Goal: Task Accomplishment & Management: Complete application form

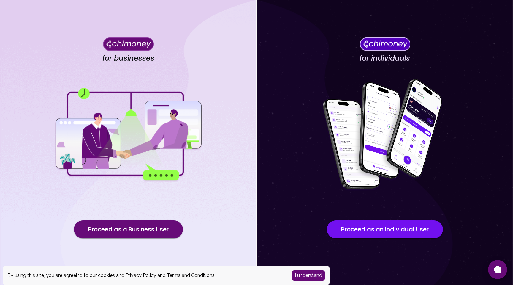
click at [299, 275] on button "I understand" at bounding box center [308, 275] width 33 height 10
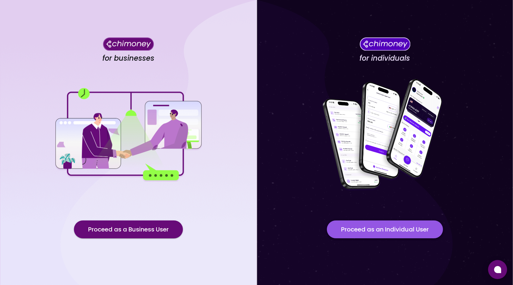
click at [363, 230] on button "Proceed as an Individual User" at bounding box center [385, 229] width 116 height 18
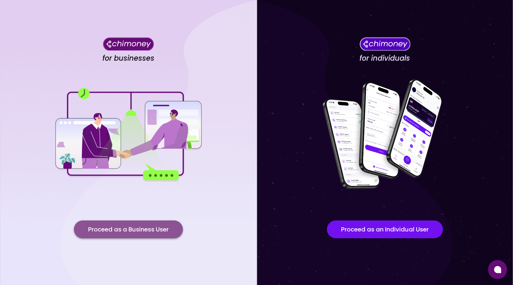
click at [142, 229] on button "Proceed as a Business User" at bounding box center [128, 229] width 109 height 18
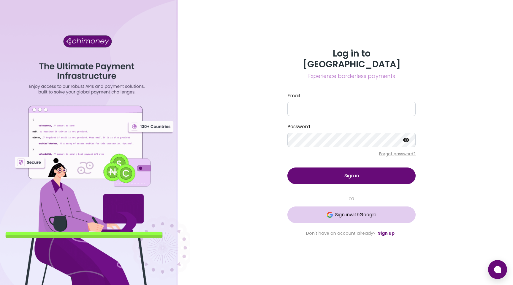
click at [306, 211] on span "Sign in with Google" at bounding box center [351, 214] width 105 height 7
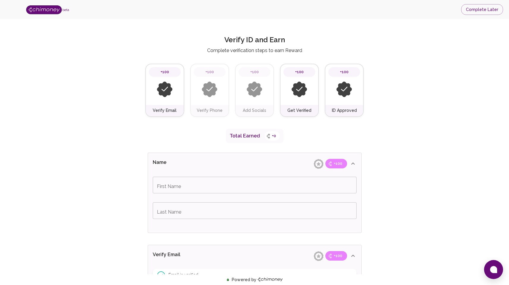
scroll to position [2, 0]
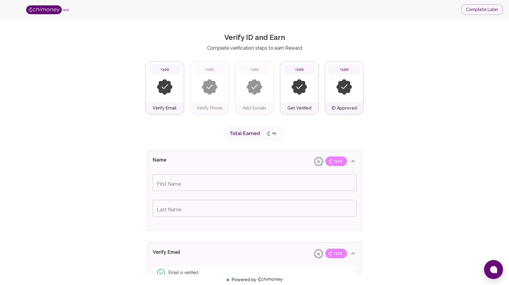
click at [209, 87] on img at bounding box center [210, 87] width 16 height 16
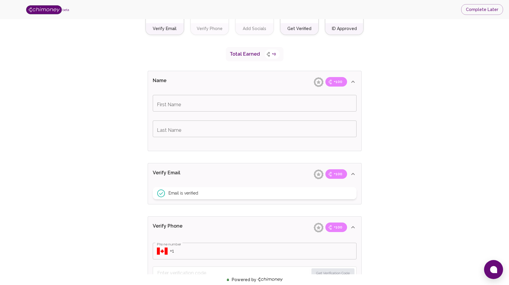
scroll to position [89, 0]
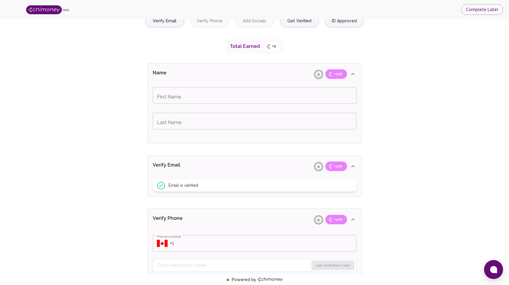
click at [208, 93] on input "First Name" at bounding box center [255, 95] width 204 height 17
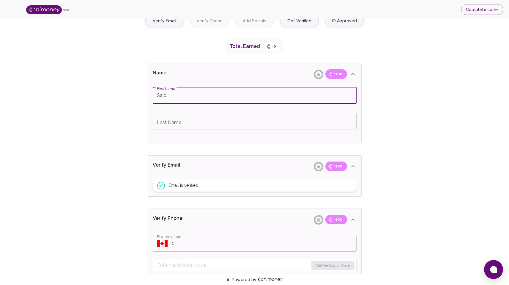
type input "Said"
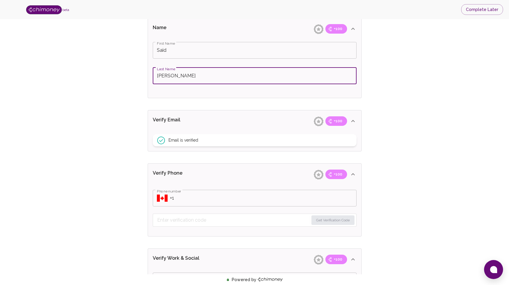
scroll to position [143, 0]
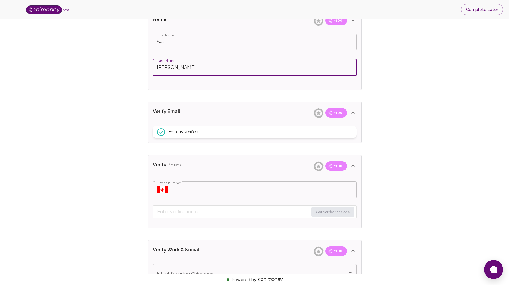
type input "[PERSON_NAME]"
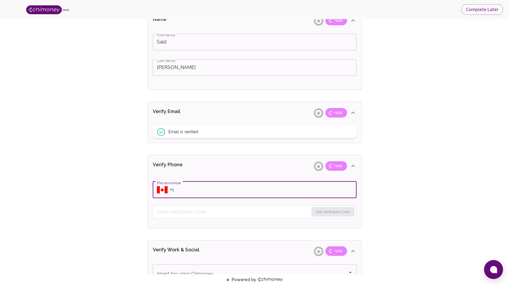
click at [180, 190] on input "Phone number" at bounding box center [263, 189] width 187 height 17
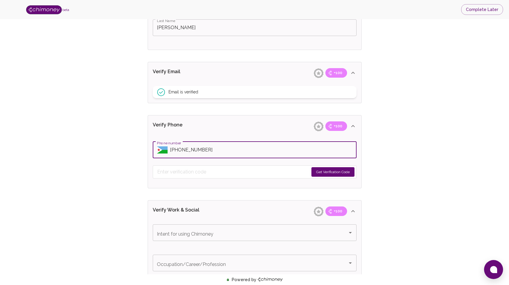
scroll to position [183, 0]
type input "[PHONE_NUMBER]"
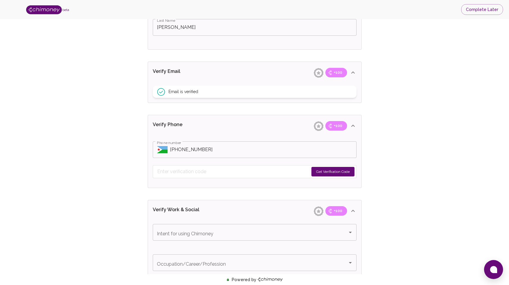
click at [327, 169] on button "Get Verification Code" at bounding box center [332, 172] width 43 height 10
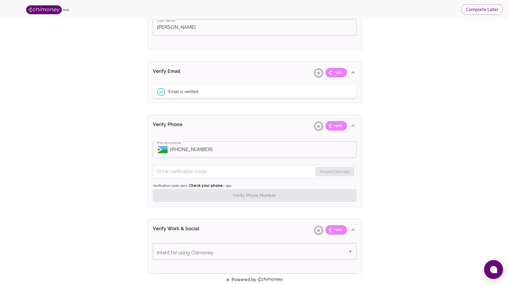
click at [246, 173] on input "Enter verification code" at bounding box center [234, 172] width 155 height 10
click at [331, 173] on button "Resend Code" at bounding box center [338, 172] width 31 height 10
click at [249, 171] on input "Enter verification code" at bounding box center [238, 172] width 163 height 10
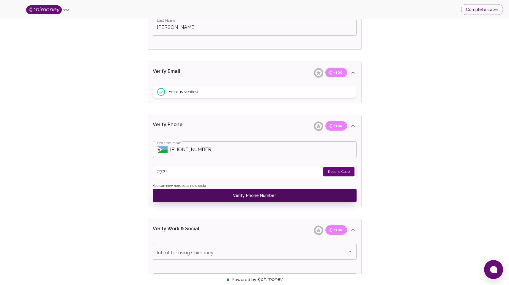
type input "2721"
click at [247, 192] on button "Verify Phone Number" at bounding box center [255, 195] width 204 height 13
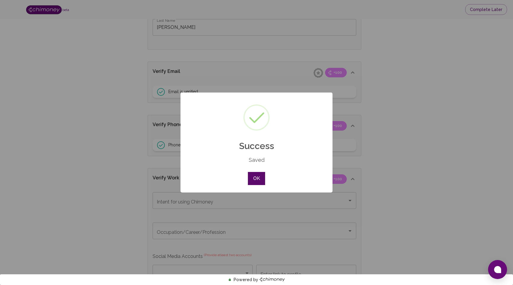
click at [257, 180] on button "OK" at bounding box center [256, 178] width 17 height 13
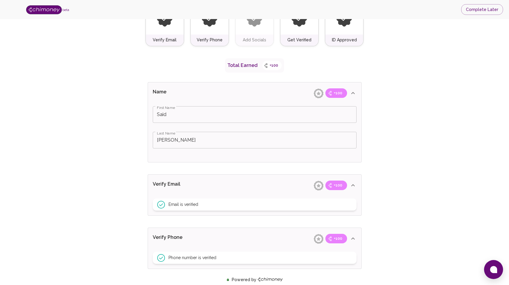
scroll to position [226, 0]
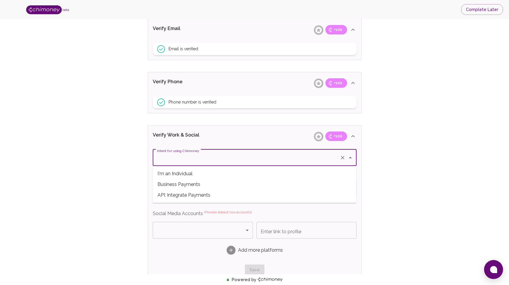
click at [242, 156] on input "Intent for using Chimoney" at bounding box center [246, 157] width 182 height 11
click at [242, 180] on span "Business Payments" at bounding box center [255, 184] width 204 height 11
type input "Business Payments"
click at [241, 187] on input "Occupation/Career/Profession" at bounding box center [246, 187] width 182 height 11
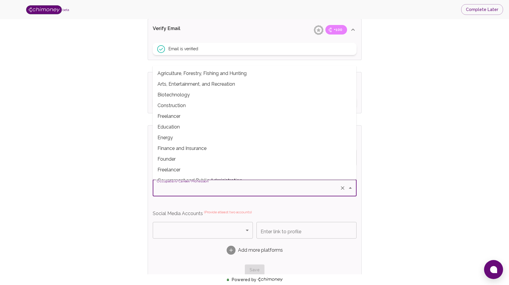
click at [215, 118] on span "Freelancer" at bounding box center [255, 116] width 204 height 11
type input "Freelancer"
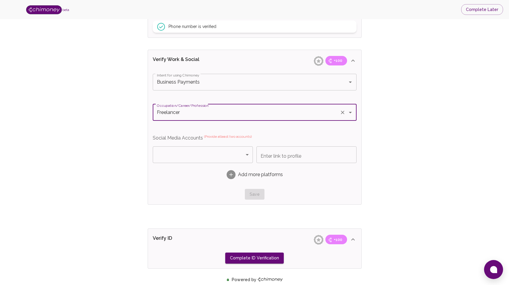
scroll to position [302, 0]
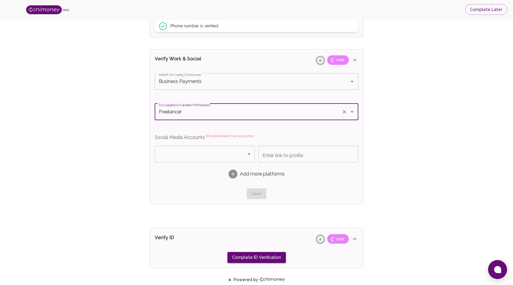
click at [203, 154] on body "beta Complete Later Verify ID and Earn Complete verification steps to earn Rewa…" at bounding box center [256, 45] width 513 height 695
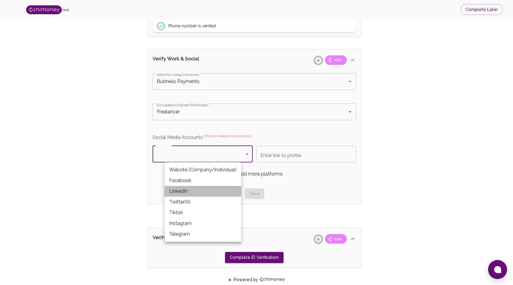
click at [198, 189] on li "LinkedIn" at bounding box center [203, 191] width 77 height 11
type input "LinkedIn"
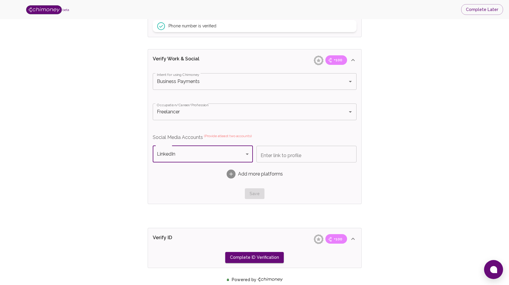
click at [281, 156] on input "Enter link to profile" at bounding box center [306, 154] width 100 height 17
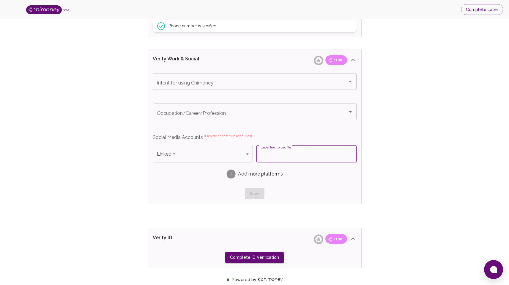
paste input "[URL][DOMAIN_NAME]"
type input "[URL][DOMAIN_NAME]"
click at [233, 173] on rect at bounding box center [230, 173] width 9 height 9
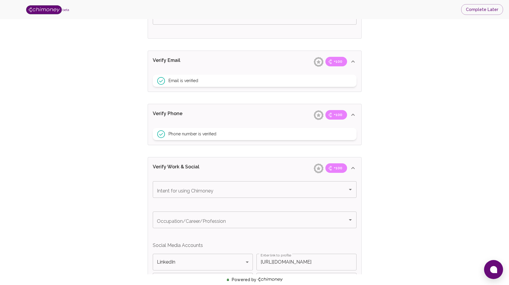
scroll to position [194, 0]
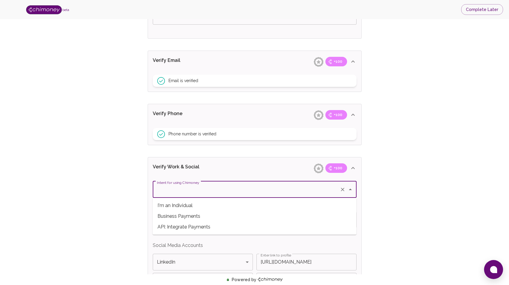
click at [226, 193] on input "Intent for using Chimoney" at bounding box center [246, 189] width 182 height 11
click at [204, 216] on span "Business Payments" at bounding box center [255, 216] width 204 height 11
type input "Business Payments"
click at [205, 221] on input "Occupation/Career/Profession" at bounding box center [246, 219] width 182 height 11
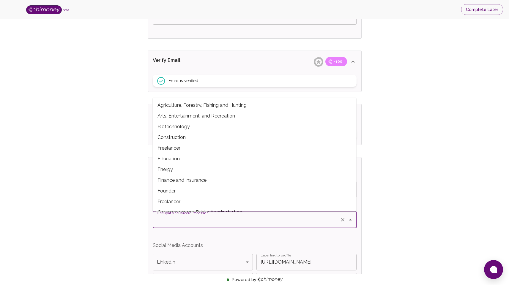
click at [185, 152] on span "Freelancer" at bounding box center [255, 148] width 204 height 11
type input "Freelancer"
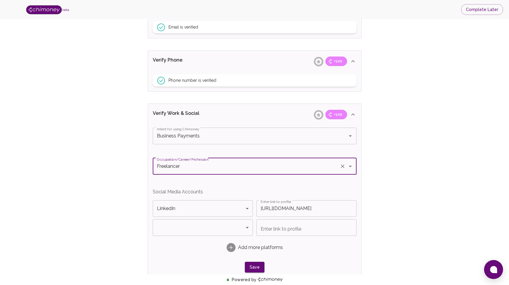
scroll to position [252, 0]
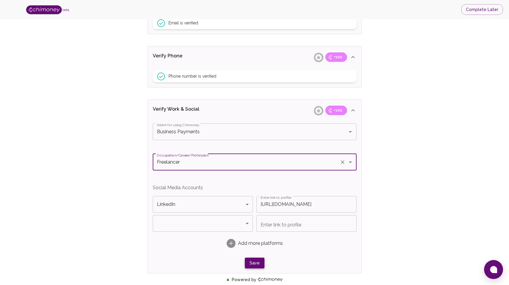
click at [257, 263] on button "Save" at bounding box center [255, 262] width 20 height 11
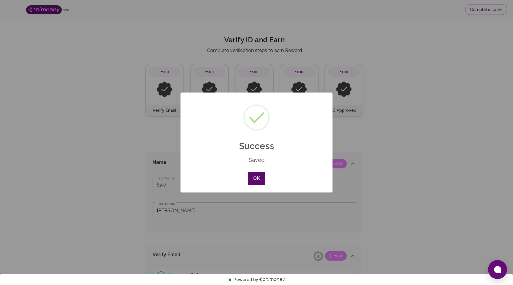
click at [259, 179] on button "OK" at bounding box center [256, 178] width 17 height 13
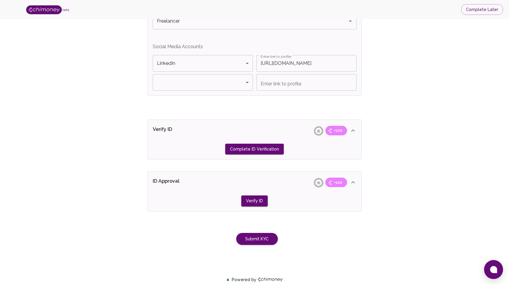
scroll to position [393, 0]
click at [259, 150] on button "Complete ID Verification" at bounding box center [254, 148] width 59 height 11
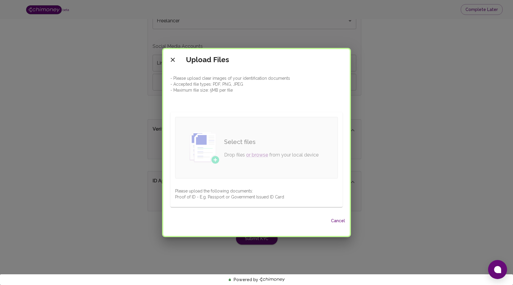
click at [220, 156] on img at bounding box center [205, 147] width 30 height 32
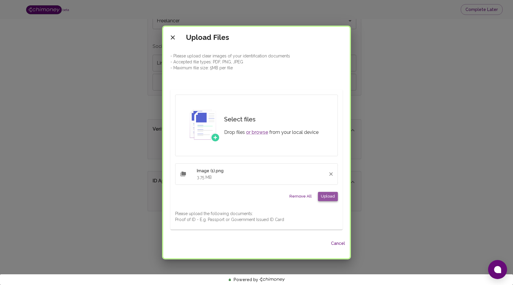
click at [326, 196] on button "Upload" at bounding box center [328, 196] width 20 height 9
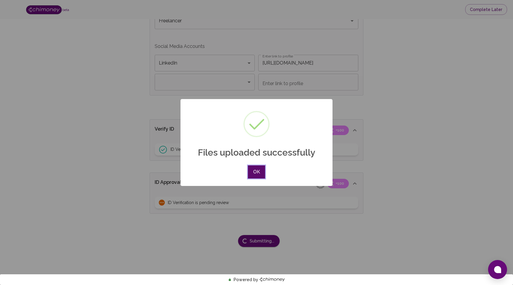
click at [253, 170] on button "OK" at bounding box center [256, 171] width 17 height 13
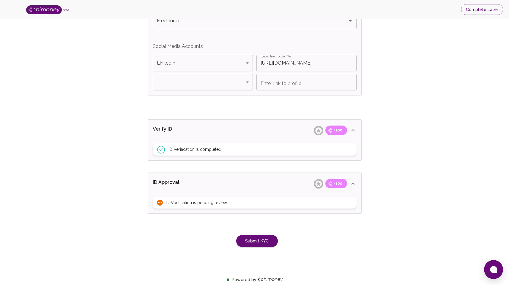
click at [159, 202] on icon at bounding box center [160, 202] width 6 height 6
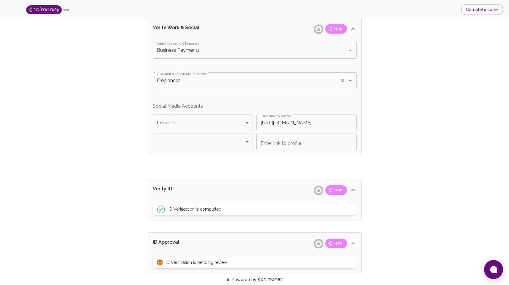
scroll to position [391, 0]
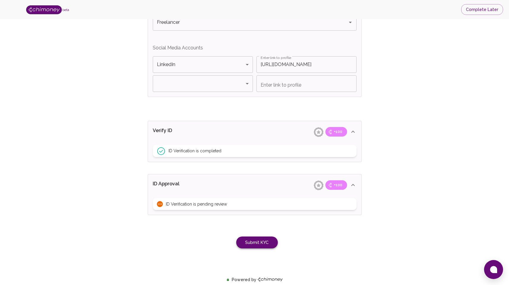
click at [262, 242] on button "Submit KYC" at bounding box center [257, 242] width 42 height 12
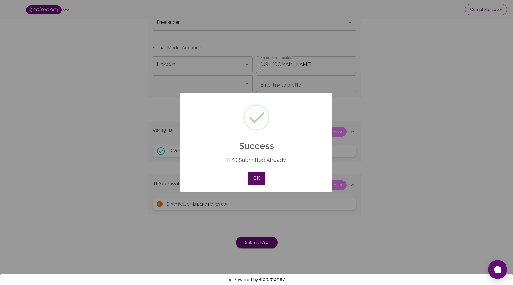
click at [256, 179] on button "OK" at bounding box center [256, 178] width 17 height 13
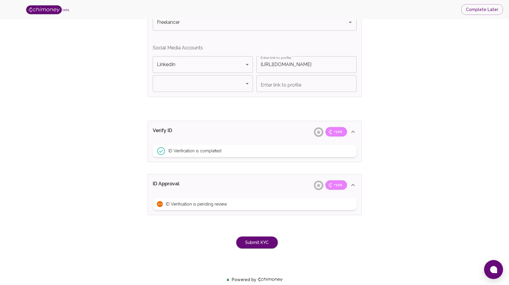
scroll to position [395, 0]
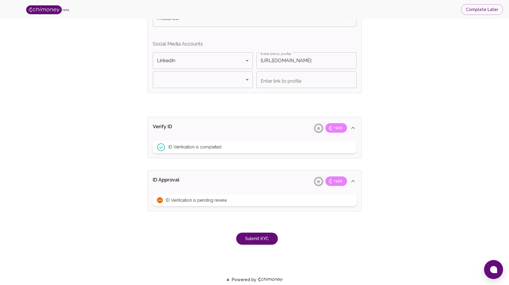
click at [338, 180] on span "+100" at bounding box center [338, 181] width 16 height 6
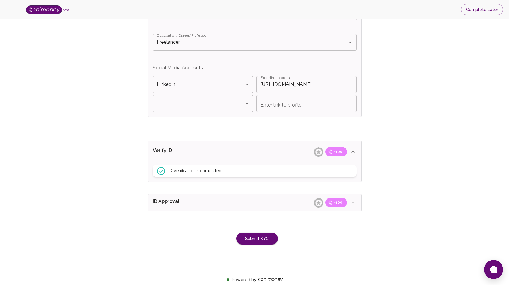
scroll to position [371, 0]
click at [354, 203] on icon at bounding box center [352, 202] width 7 height 7
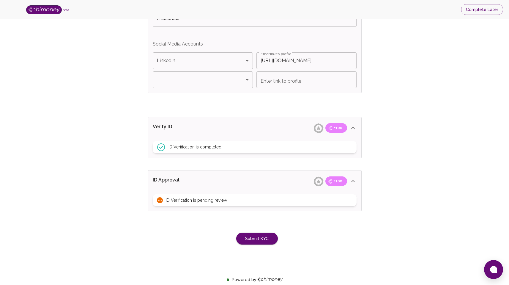
click at [319, 184] on icon at bounding box center [318, 181] width 10 height 10
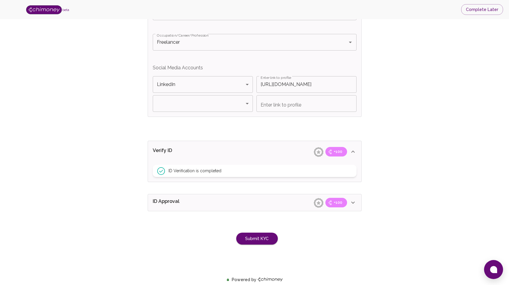
click at [318, 204] on icon at bounding box center [318, 203] width 10 height 10
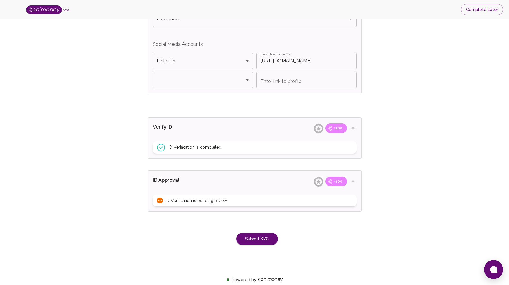
scroll to position [395, 0]
click at [160, 200] on icon at bounding box center [159, 199] width 7 height 7
type input "Said"
type input "[PERSON_NAME]"
type input "Business Payments"
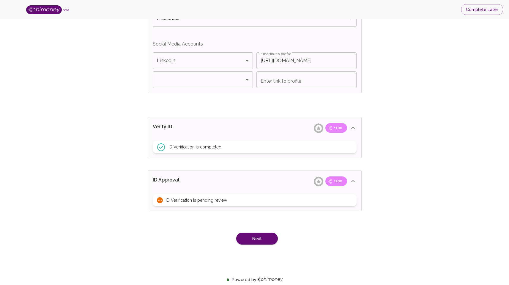
type input "Freelancer"
type input "LinkedIn"
type input "[URL][DOMAIN_NAME]"
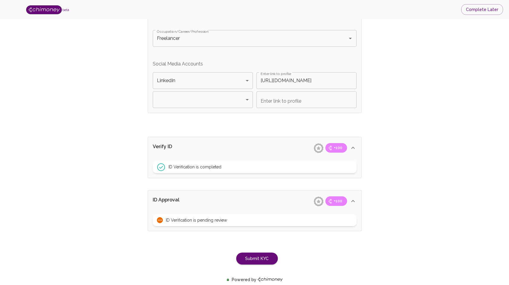
scroll to position [375, 0]
click at [259, 259] on button "Submit KYC" at bounding box center [257, 258] width 42 height 12
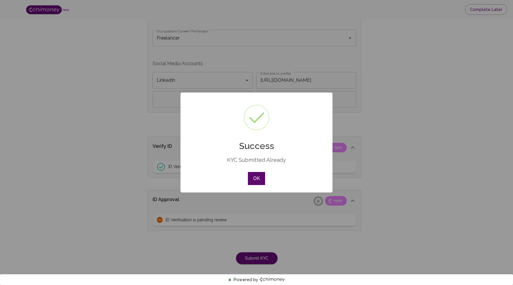
click at [258, 177] on button "OK" at bounding box center [256, 178] width 17 height 13
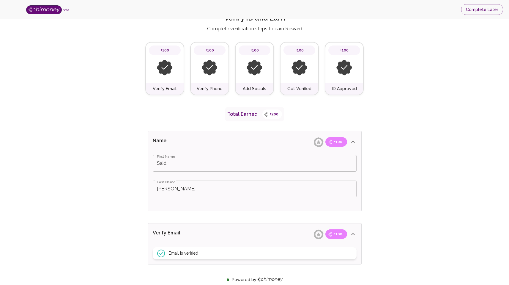
scroll to position [0, 0]
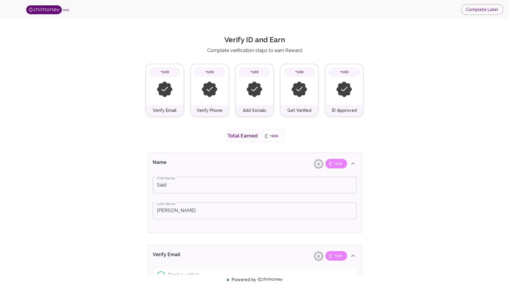
click at [38, 8] on img at bounding box center [44, 9] width 36 height 9
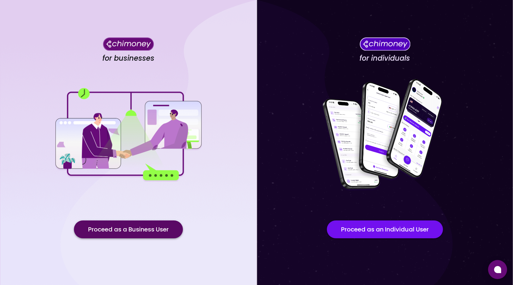
click at [158, 228] on button "Proceed as a Business User" at bounding box center [128, 229] width 109 height 18
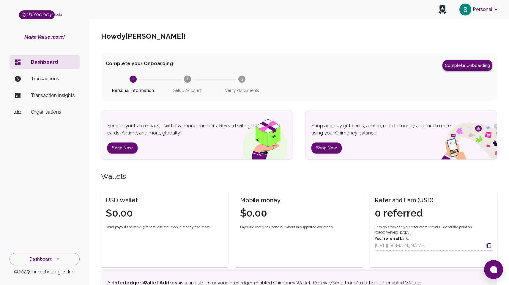
click at [467, 64] on button "Complete Onboarding" at bounding box center [467, 65] width 50 height 11
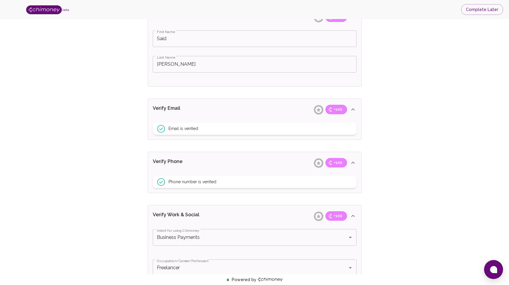
scroll to position [144, 0]
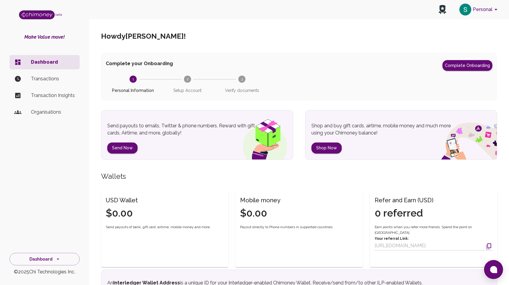
click at [42, 77] on p "Transactions" at bounding box center [53, 78] width 44 height 7
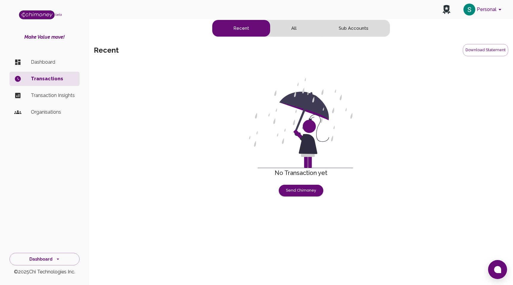
click at [52, 96] on p "Transaction Insights" at bounding box center [53, 95] width 44 height 7
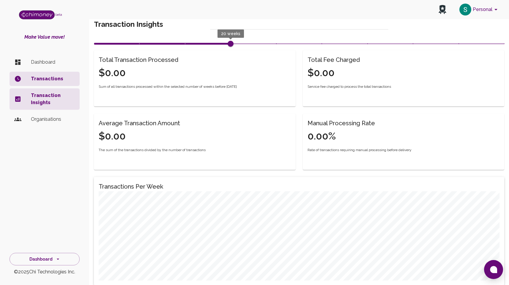
click at [49, 118] on p "Organisations" at bounding box center [53, 119] width 44 height 7
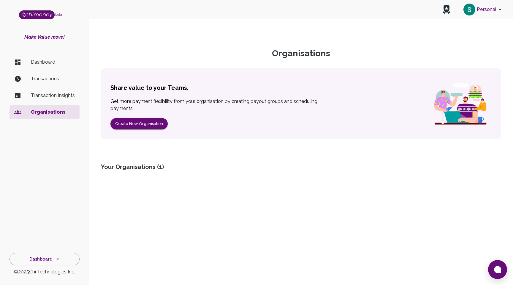
click at [45, 64] on p "Dashboard" at bounding box center [53, 62] width 44 height 7
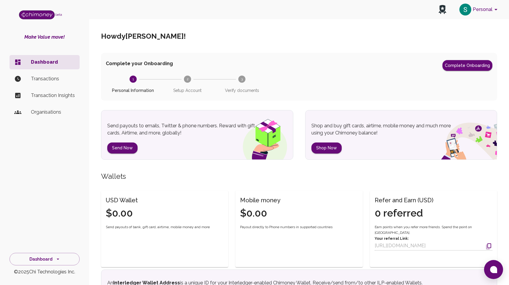
click at [445, 9] on icon at bounding box center [442, 8] width 6 height 7
